Goal: Task Accomplishment & Management: Manage account settings

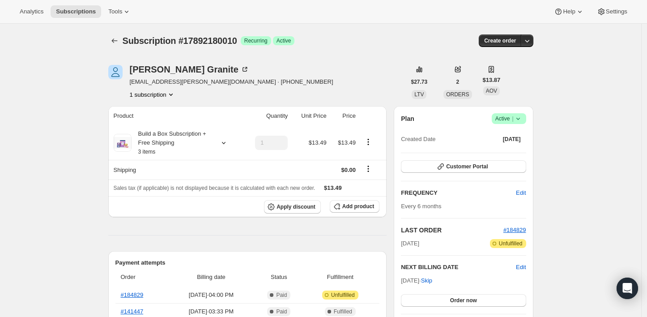
click at [520, 118] on icon at bounding box center [518, 118] width 9 height 9
click at [517, 154] on span "Cancel subscription" at bounding box center [512, 151] width 51 height 7
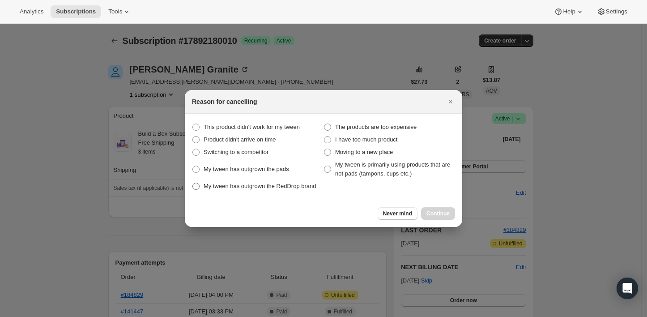
click at [249, 188] on span "My tween has outgrown the RedDrop brand" at bounding box center [260, 186] width 112 height 7
click at [193, 183] on Brand "My tween has outgrown the RedDrop brand" at bounding box center [192, 183] width 0 height 0
radio Brand "true"
click at [433, 207] on div "Never mind Continue" at bounding box center [324, 213] width 278 height 27
click at [433, 209] on button "Continue" at bounding box center [438, 213] width 34 height 13
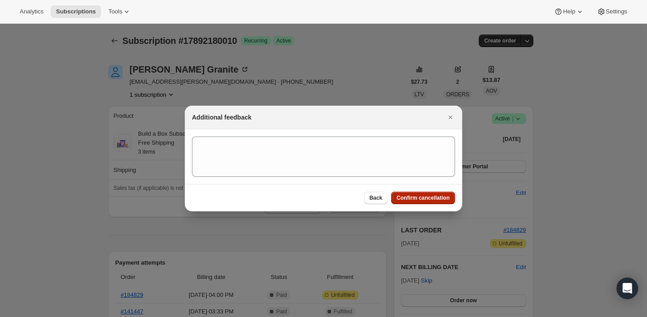
click at [423, 199] on span "Confirm cancellation" at bounding box center [423, 197] width 53 height 7
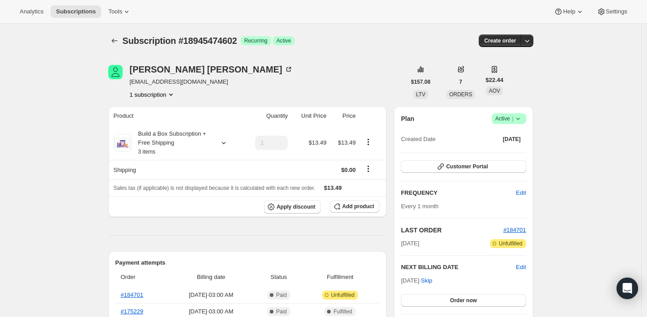
click at [530, 118] on div "Plan Success Active | Created Date [DATE] Customer Portal FREQUENCY Edit Every …" at bounding box center [463, 221] width 139 height 231
click at [523, 119] on icon at bounding box center [518, 118] width 9 height 9
click at [509, 133] on span "Pause subscription" at bounding box center [511, 136] width 49 height 7
